Goal: Task Accomplishment & Management: Manage account settings

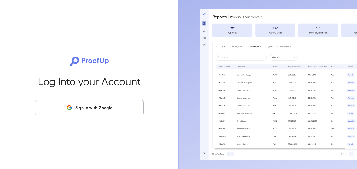
click at [72, 107] on icon "button" at bounding box center [69, 107] width 7 height 6
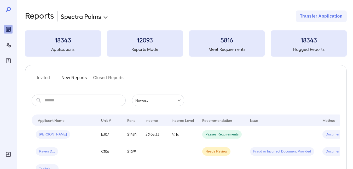
drag, startPoint x: 38, startPoint y: 77, endPoint x: 46, endPoint y: 77, distance: 7.8
click at [38, 77] on button "Invited" at bounding box center [44, 79] width 24 height 13
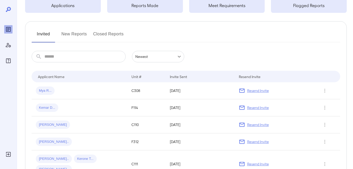
scroll to position [70, 0]
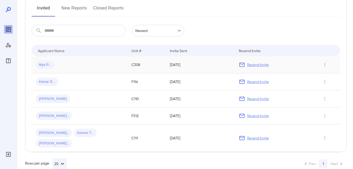
click at [251, 63] on p "Resend Invite" at bounding box center [258, 64] width 22 height 5
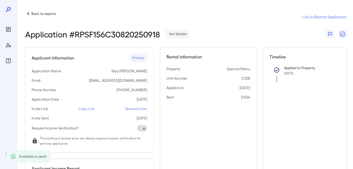
click at [33, 14] on p "Back to reports" at bounding box center [43, 13] width 25 height 5
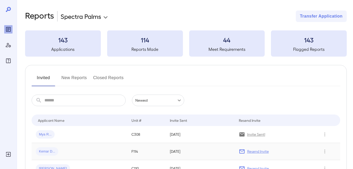
click at [252, 151] on p "Resend Invite" at bounding box center [258, 151] width 22 height 5
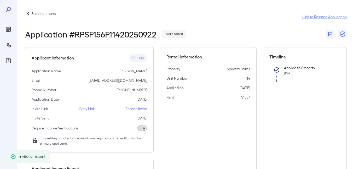
click at [37, 14] on p "Back to reports" at bounding box center [43, 13] width 25 height 5
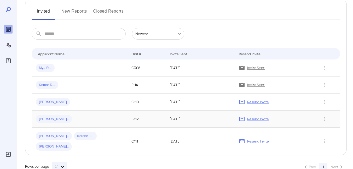
scroll to position [70, 0]
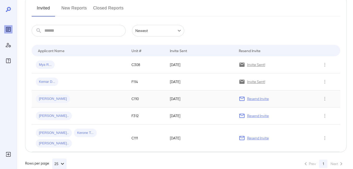
click at [254, 100] on p "Resend Invite" at bounding box center [258, 98] width 22 height 5
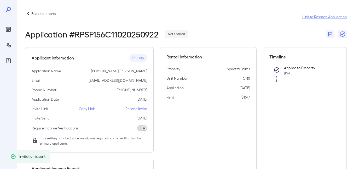
click at [35, 13] on p "Back to reports" at bounding box center [43, 13] width 25 height 5
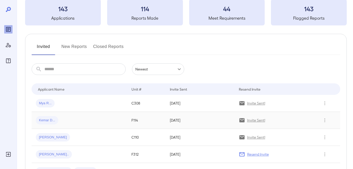
scroll to position [70, 0]
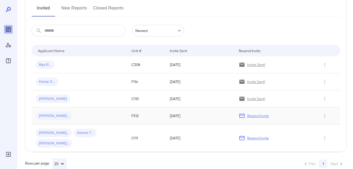
click at [260, 116] on p "Resend Invite" at bounding box center [258, 115] width 22 height 5
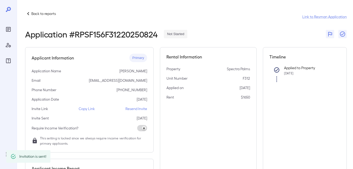
click at [41, 14] on p "Back to reports" at bounding box center [43, 13] width 25 height 5
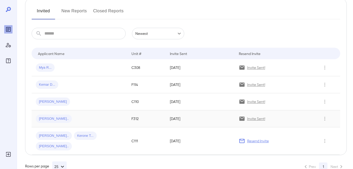
scroll to position [70, 0]
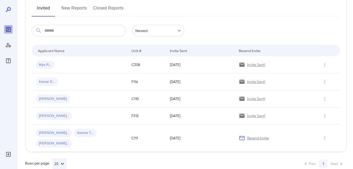
click at [260, 135] on p "Resend Invite" at bounding box center [258, 137] width 22 height 5
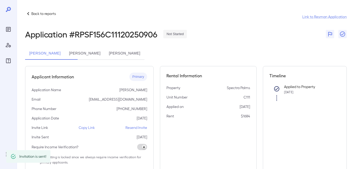
click at [38, 14] on p "Back to reports" at bounding box center [43, 13] width 25 height 5
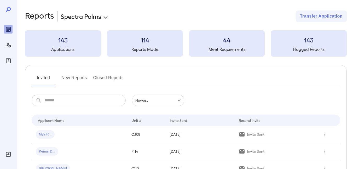
click at [73, 76] on button "New Reports" at bounding box center [74, 79] width 26 height 13
